Goal: Transaction & Acquisition: Subscribe to service/newsletter

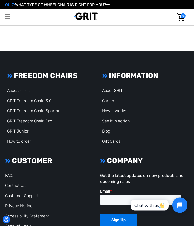
scroll to position [784, 0]
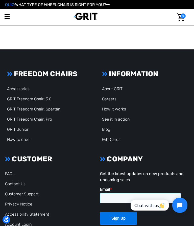
click at [117, 194] on input "Email *" at bounding box center [140, 198] width 81 height 10
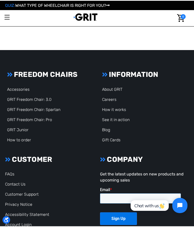
scroll to position [802, 0]
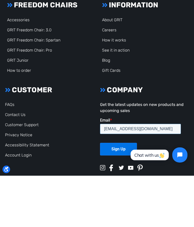
type input "[EMAIL_ADDRESS][DOMAIN_NAME]"
click at [123, 149] on input "Sign Up" at bounding box center [118, 149] width 37 height 13
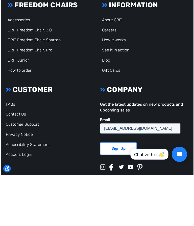
scroll to position [803, 0]
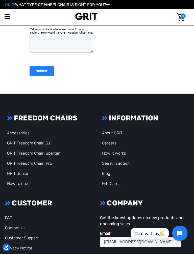
scroll to position [268, 0]
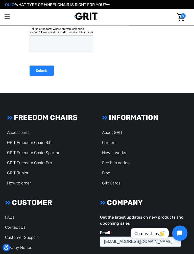
click at [39, 164] on link "GRIT Freedom Chair: Pro" at bounding box center [29, 163] width 45 height 5
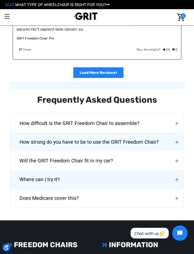
scroll to position [1253, 0]
click at [142, 133] on span "How strong do you have to be to use the GRIT Freedom Chair?" at bounding box center [89, 142] width 154 height 18
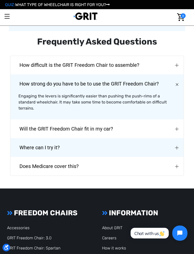
scroll to position [1311, 0]
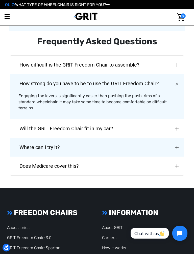
click at [56, 138] on span "Where can I try it?" at bounding box center [39, 147] width 55 height 18
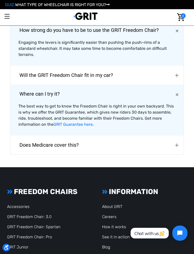
click at [72, 136] on span "Does Medicare cover this?" at bounding box center [49, 145] width 74 height 18
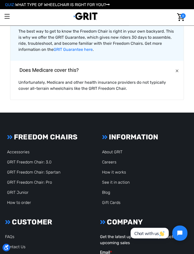
scroll to position [1444, 0]
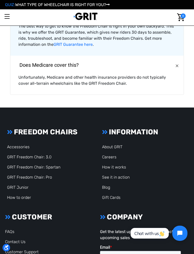
click at [117, 165] on link "How it works" at bounding box center [114, 167] width 24 height 5
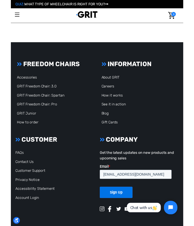
scroll to position [1307, 0]
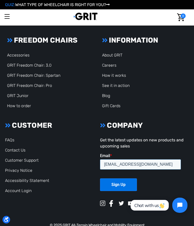
click at [164, 161] on input "[EMAIL_ADDRESS][DOMAIN_NAME]" at bounding box center [140, 164] width 81 height 10
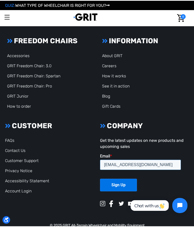
scroll to position [1305, 0]
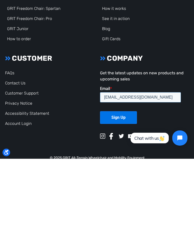
click at [161, 95] on input "[EMAIL_ADDRESS][DOMAIN_NAME]" at bounding box center [140, 97] width 81 height 10
type input "c"
